Goal: Find specific page/section: Find specific page/section

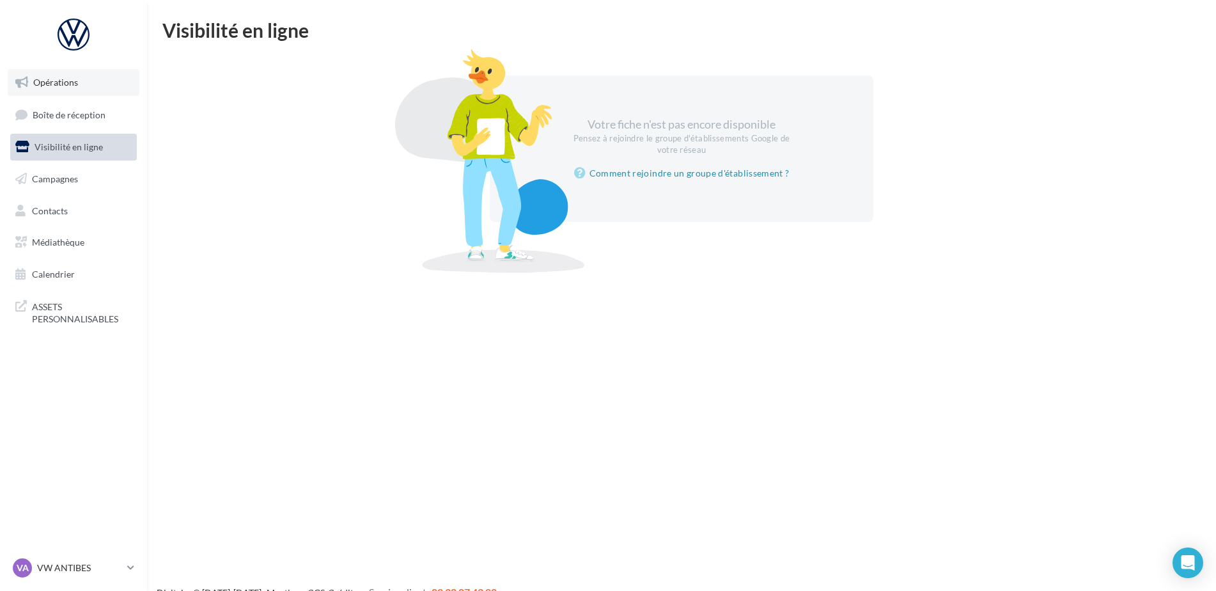
click at [88, 75] on link "Opérations" at bounding box center [74, 82] width 132 height 27
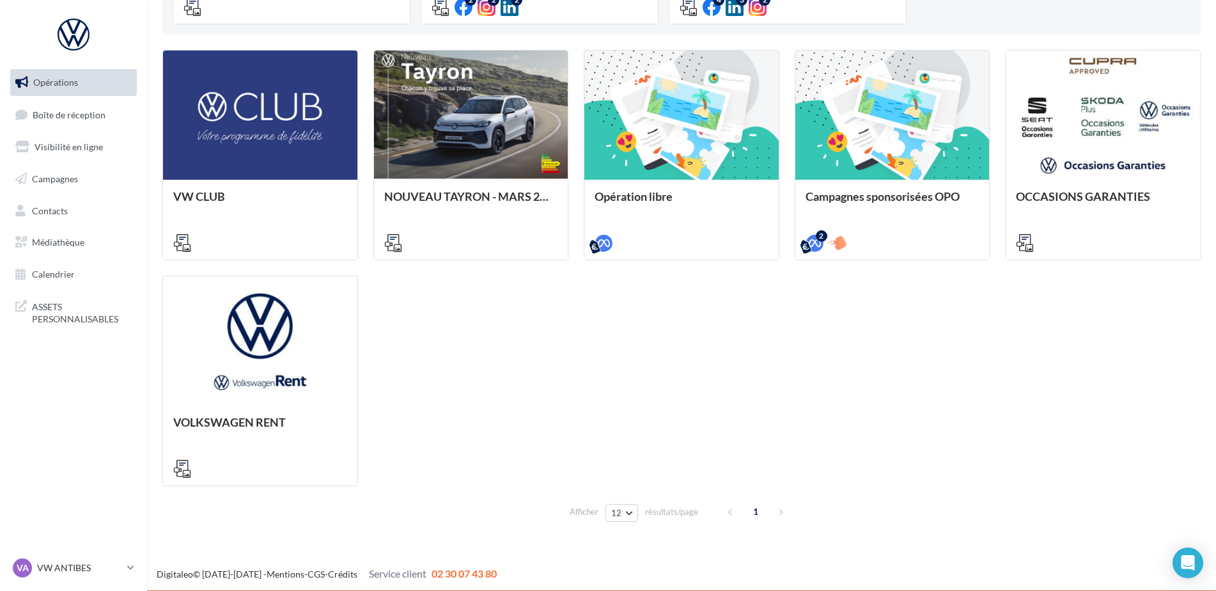
scroll to position [362, 0]
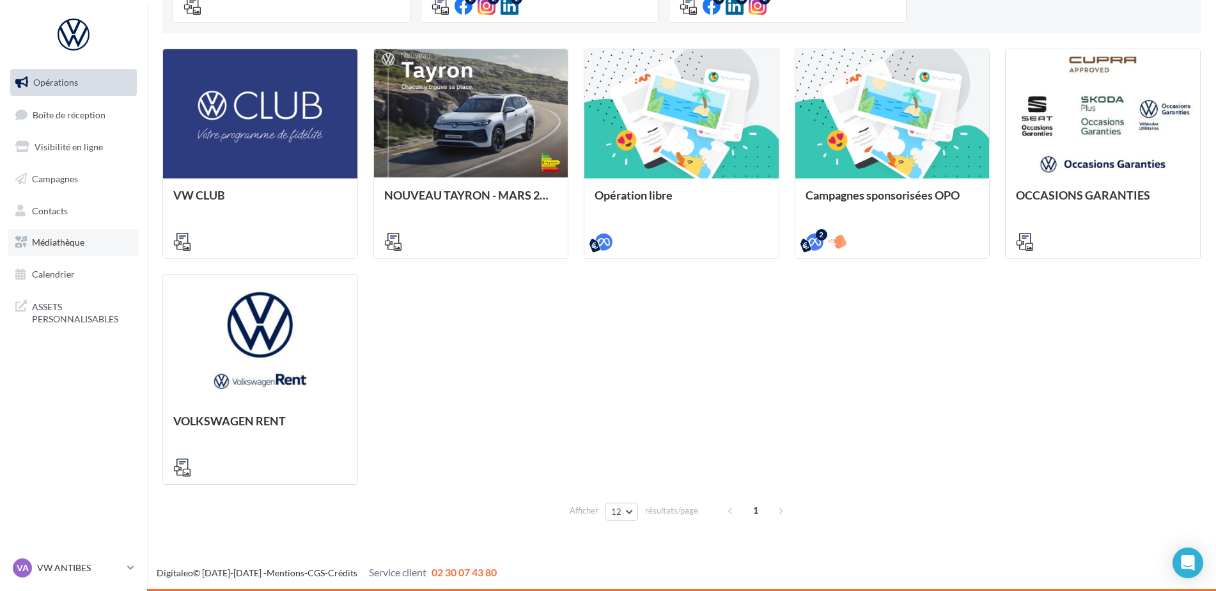
click at [72, 238] on span "Médiathèque" at bounding box center [58, 242] width 52 height 11
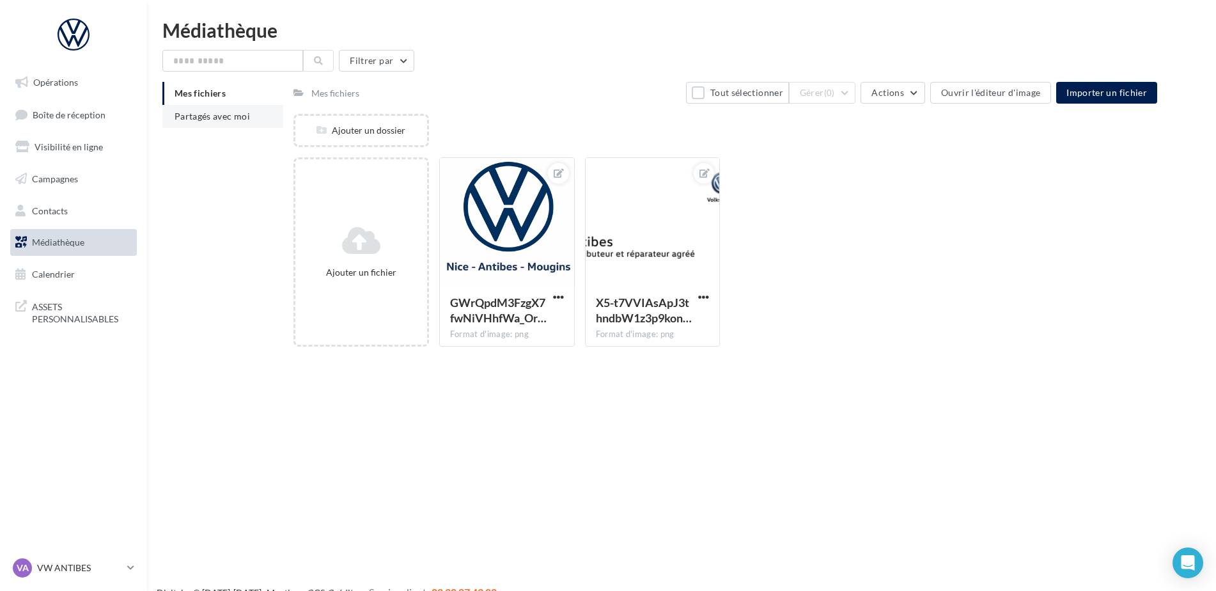
click at [217, 117] on span "Partagés avec moi" at bounding box center [211, 116] width 75 height 11
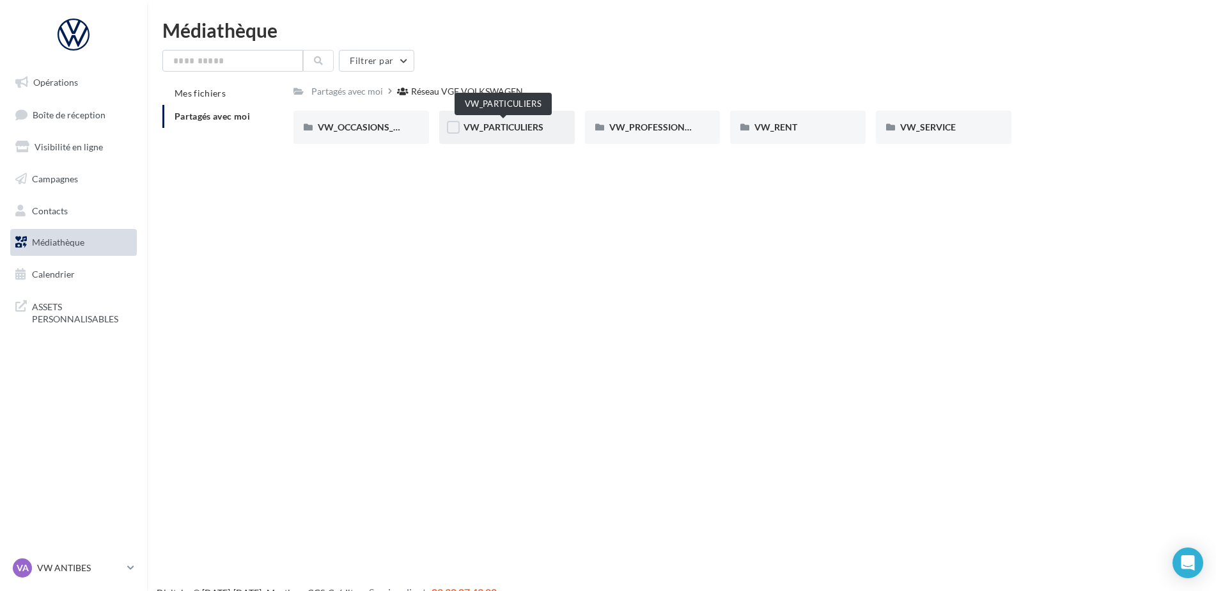
click at [489, 122] on span "VW_PARTICULIERS" at bounding box center [503, 126] width 80 height 11
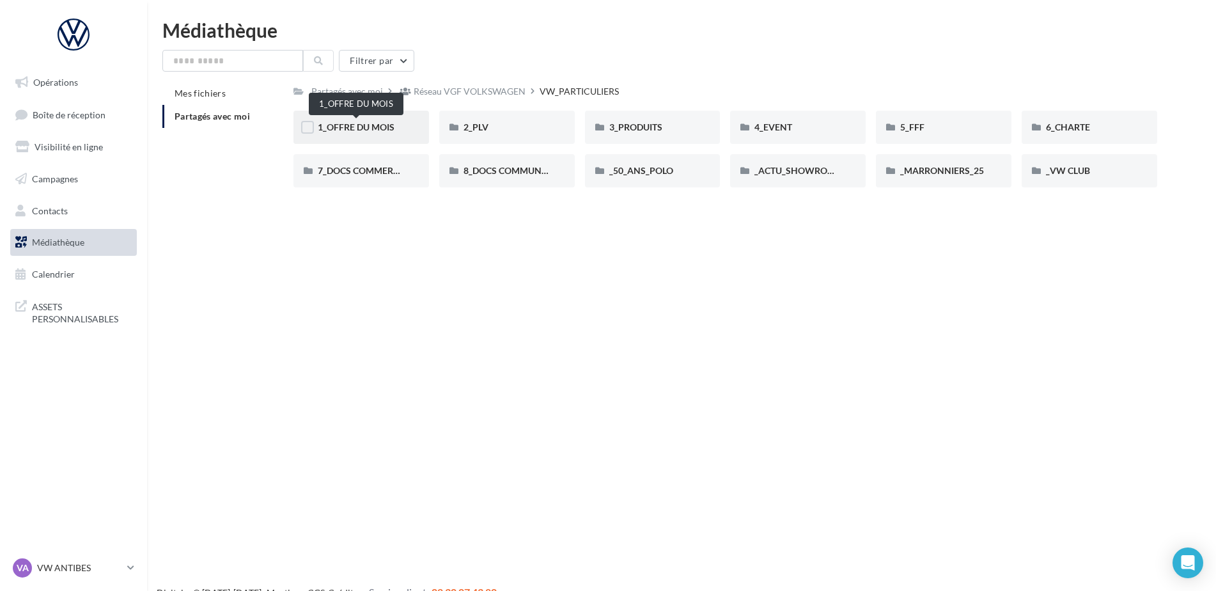
click at [378, 125] on span "1_OFFRE DU MOIS" at bounding box center [356, 126] width 77 height 11
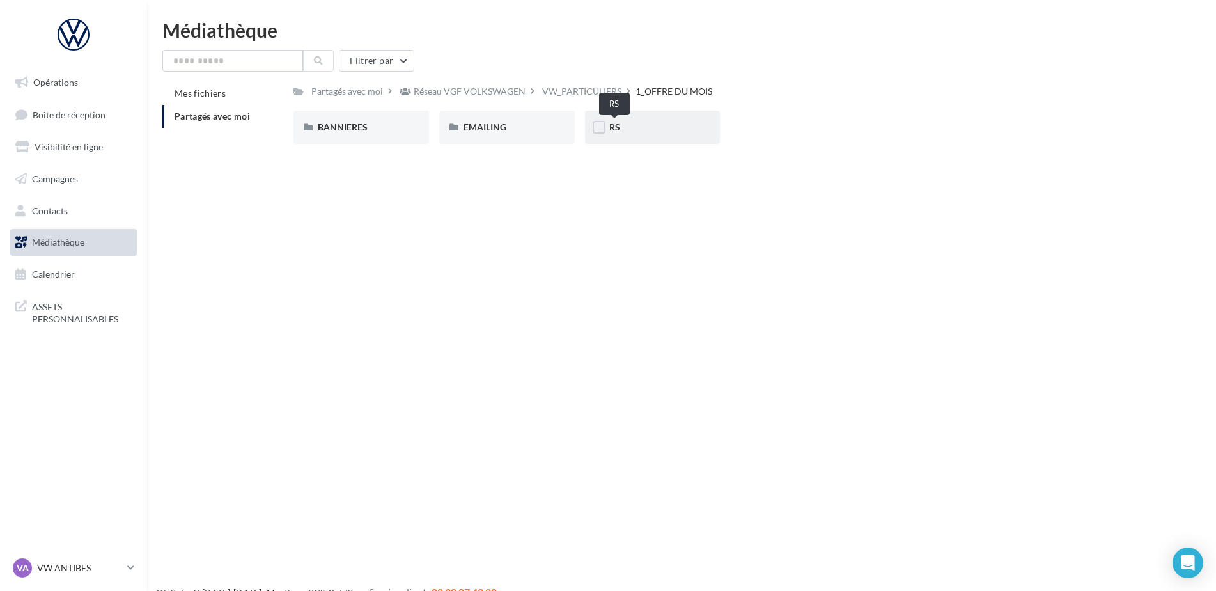
click at [618, 129] on span "RS" at bounding box center [614, 126] width 11 height 11
